Goal: Check status: Check status

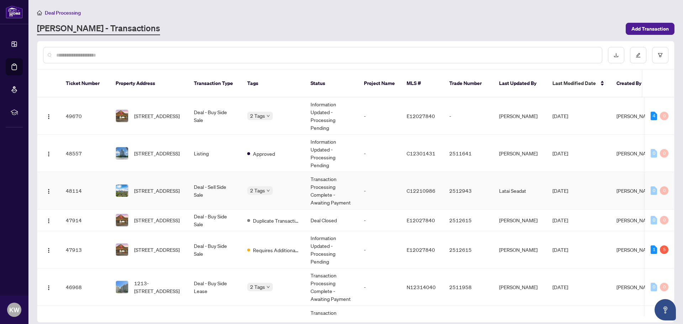
click at [318, 181] on td "Transaction Processing Complete - Awaiting Payment" at bounding box center [331, 190] width 53 height 37
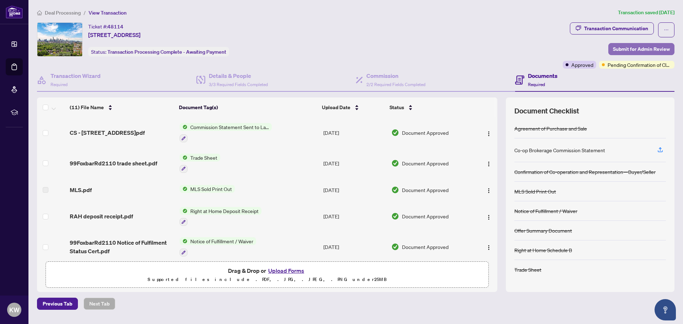
click at [638, 46] on span "Submit for Admin Review" at bounding box center [641, 48] width 57 height 11
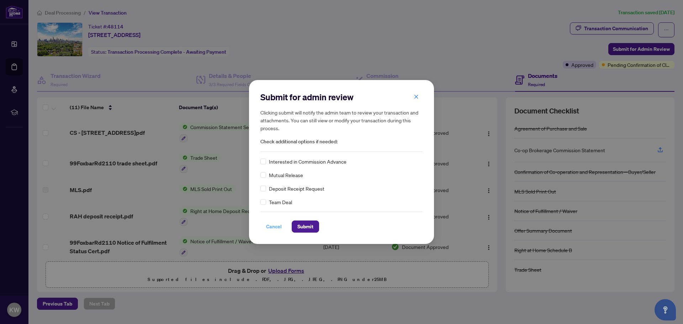
click at [278, 224] on span "Cancel" at bounding box center [274, 226] width 16 height 11
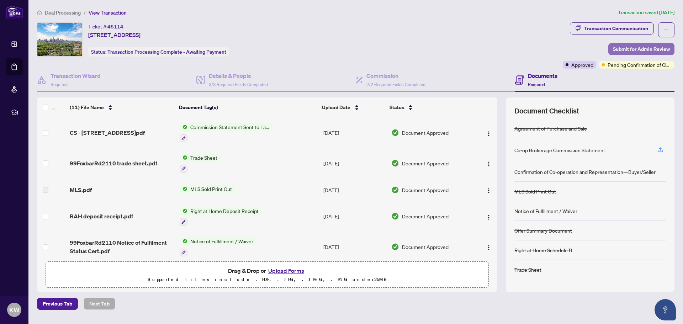
click at [625, 47] on span "Submit for Admin Review" at bounding box center [641, 48] width 57 height 11
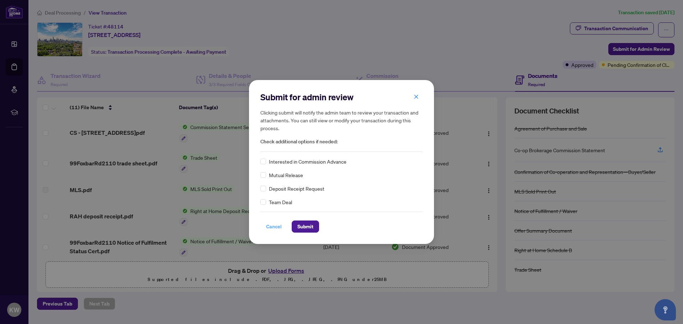
click at [272, 227] on span "Cancel" at bounding box center [274, 226] width 16 height 11
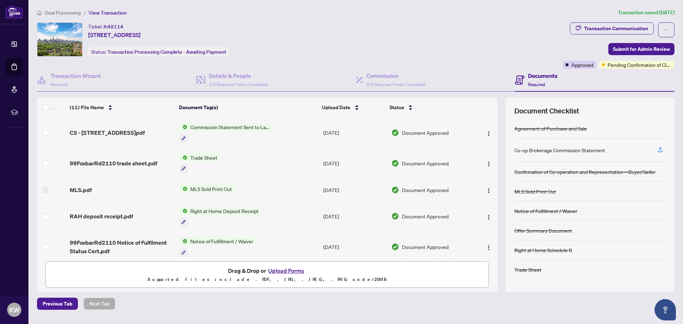
click at [59, 11] on span "Deal Processing" at bounding box center [63, 13] width 36 height 6
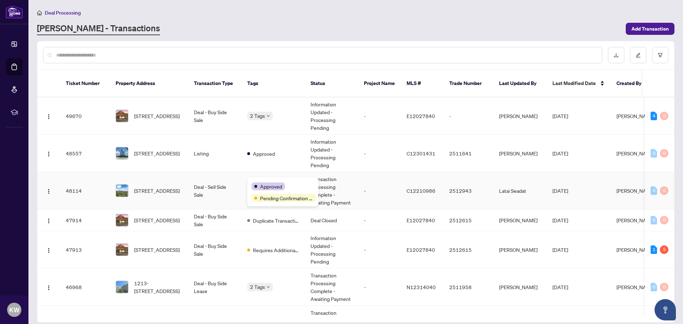
click at [265, 183] on span "Approved" at bounding box center [271, 186] width 22 height 8
click at [269, 199] on span "Pending Confirmation of Closing" at bounding box center [286, 198] width 53 height 8
click at [255, 200] on div "Pending Confirmation of Closing" at bounding box center [284, 198] width 65 height 8
click at [276, 200] on span "Pending Confirmation of Closing" at bounding box center [286, 198] width 53 height 8
click at [62, 13] on span "Deal Processing" at bounding box center [63, 13] width 36 height 6
